Goal: Task Accomplishment & Management: Manage account settings

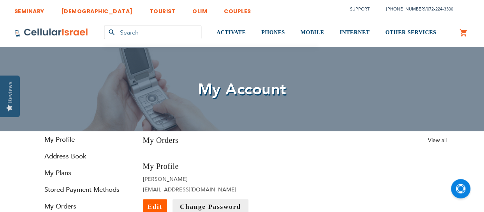
scroll to position [28, 0]
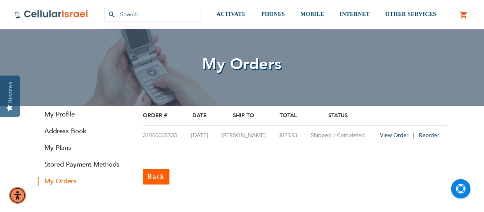
scroll to position [32, 0]
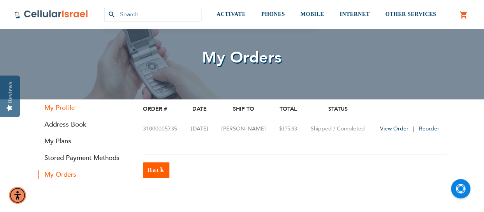
click at [68, 108] on link "My Profile" at bounding box center [84, 108] width 93 height 9
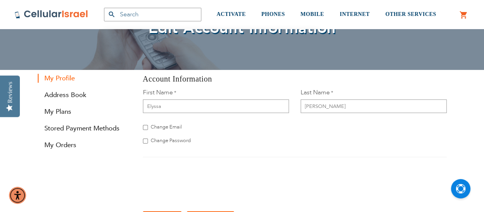
scroll to position [67, 0]
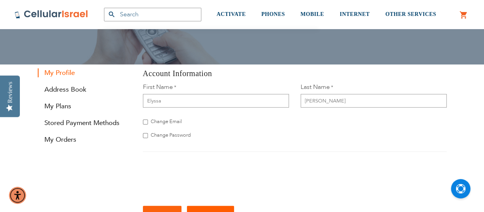
click at [167, 133] on span "Change Password" at bounding box center [171, 135] width 40 height 7
click at [148, 133] on input "Change Password" at bounding box center [145, 136] width 5 height 8
checkbox input "true"
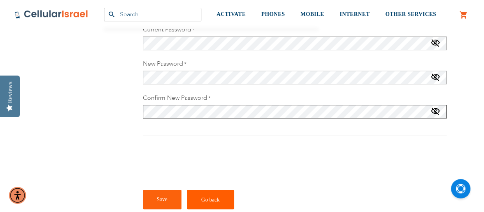
scroll to position [224, 0]
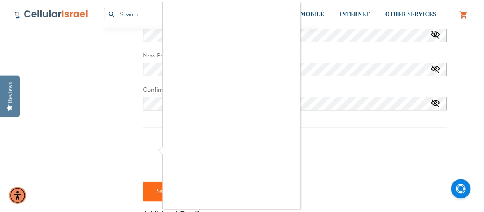
checkbox input "true"
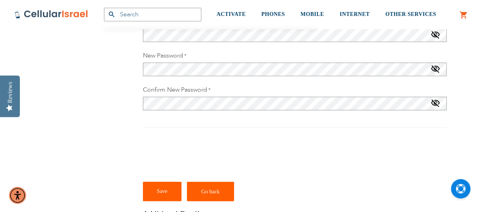
click at [167, 197] on button "Save" at bounding box center [162, 191] width 39 height 19
